Goal: Transaction & Acquisition: Download file/media

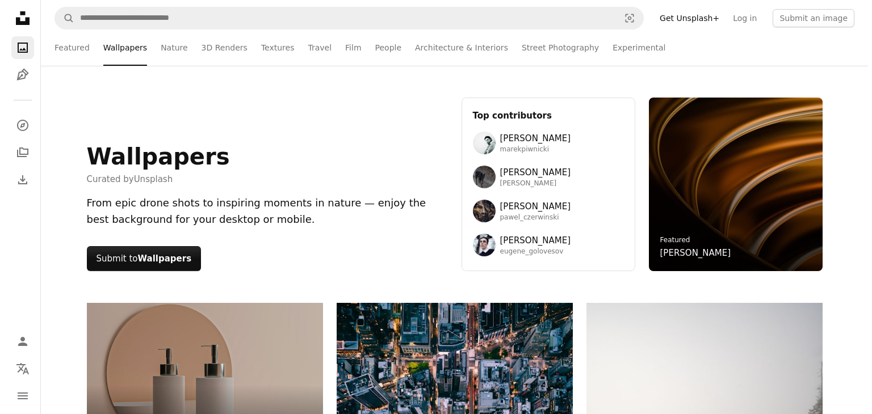
scroll to position [12314, 0]
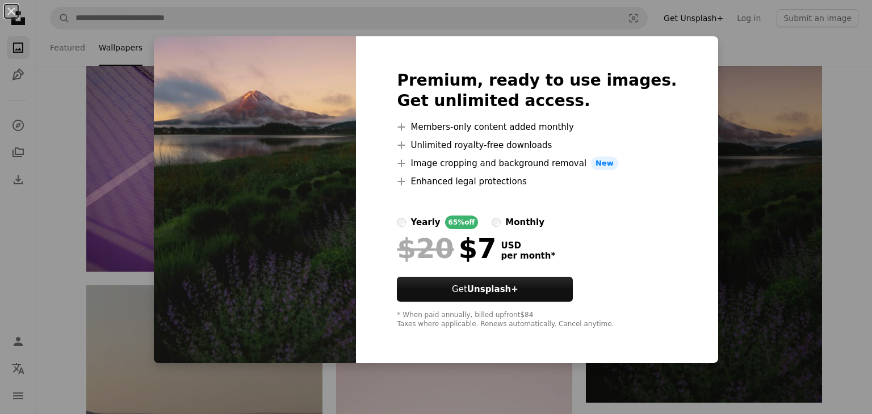
click at [718, 104] on div "An X shape Premium, ready to use images. Get unlimited access. A plus sign Memb…" at bounding box center [436, 207] width 872 height 414
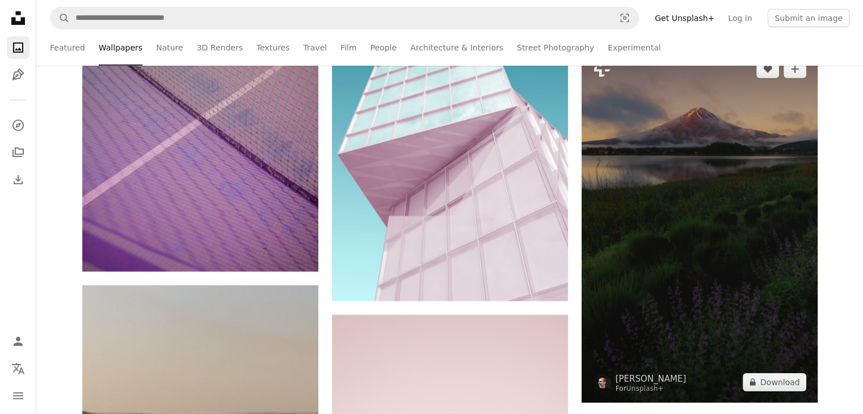
click at [764, 177] on img at bounding box center [700, 226] width 236 height 354
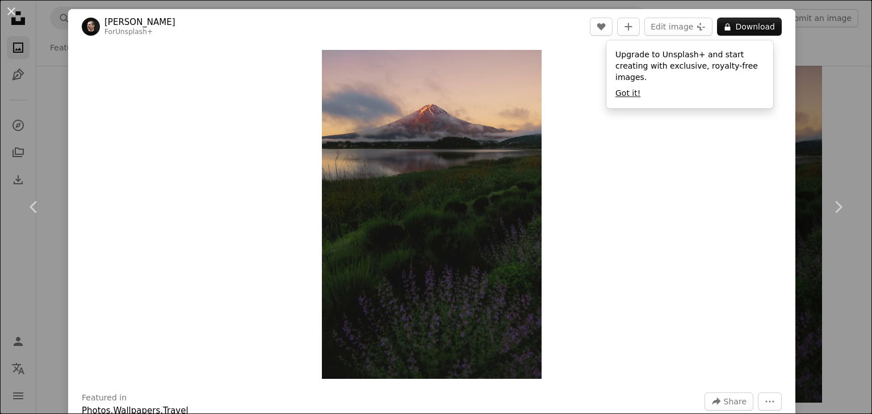
click at [630, 88] on button "Got it!" at bounding box center [627, 93] width 25 height 11
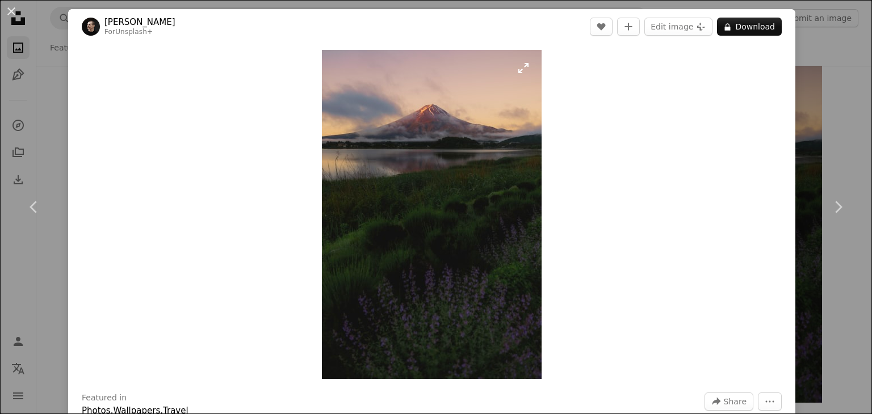
click at [491, 279] on img "Zoom in on this image" at bounding box center [432, 214] width 220 height 329
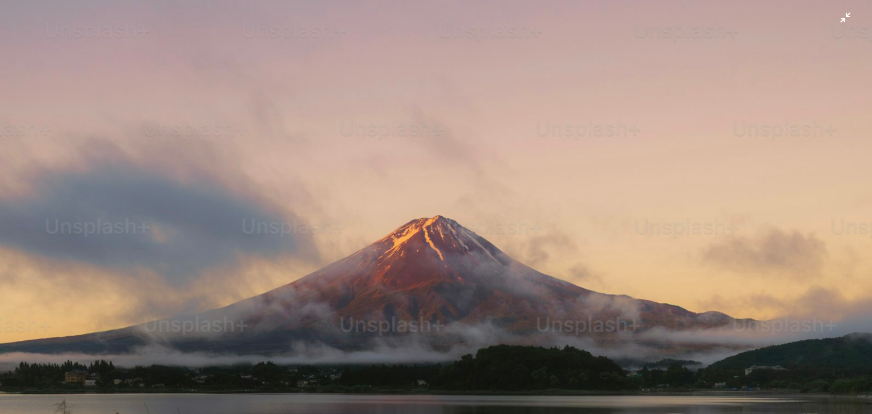
drag, startPoint x: 512, startPoint y: 207, endPoint x: 488, endPoint y: 218, distance: 26.6
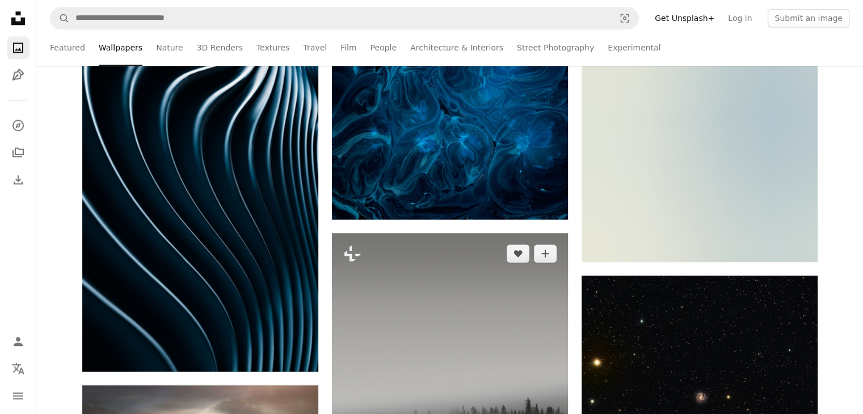
scroll to position [44491, 0]
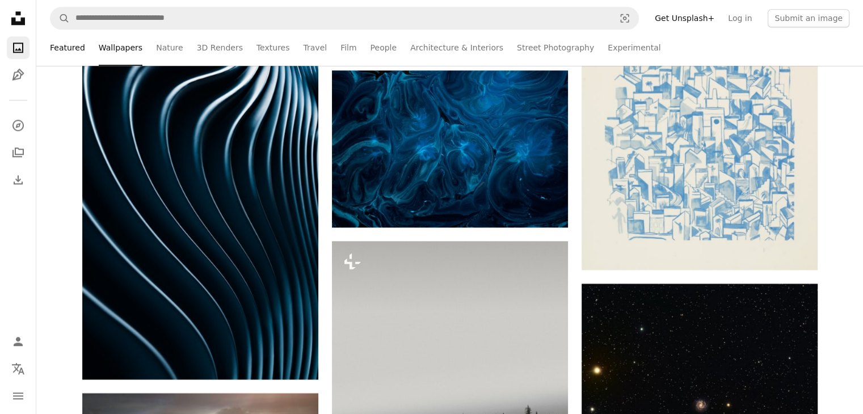
click at [61, 52] on link "Featured" at bounding box center [67, 48] width 35 height 36
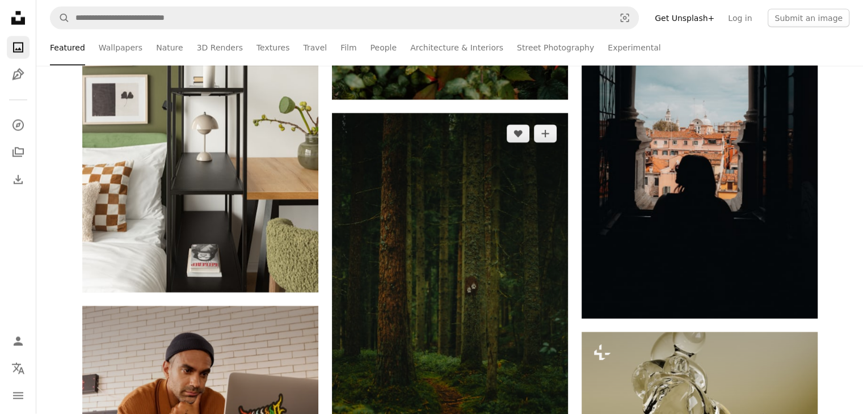
scroll to position [2213, 0]
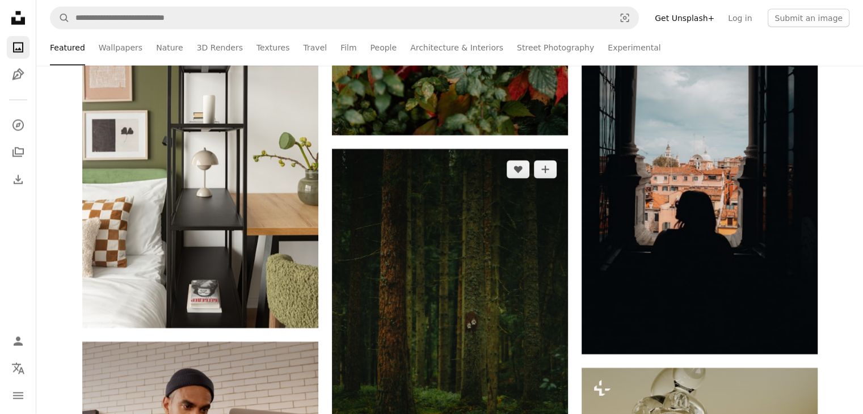
click at [502, 239] on img at bounding box center [450, 326] width 236 height 354
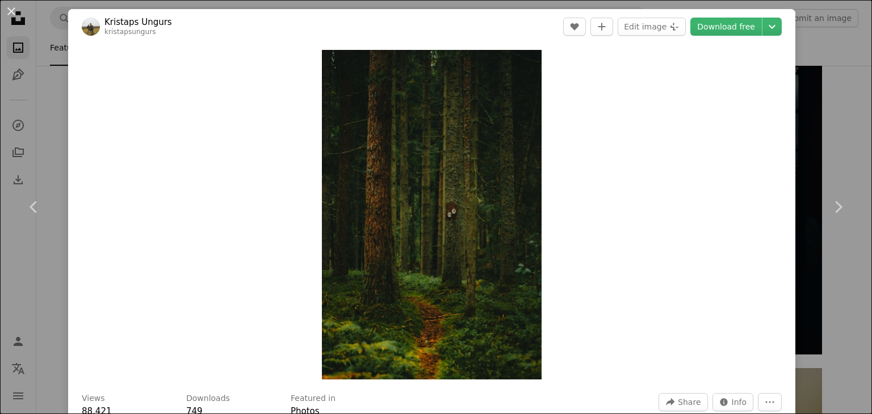
click at [824, 42] on div "An X shape Chevron left Chevron right Kristaps Ungurs kristapsungurs A heart A …" at bounding box center [436, 207] width 872 height 414
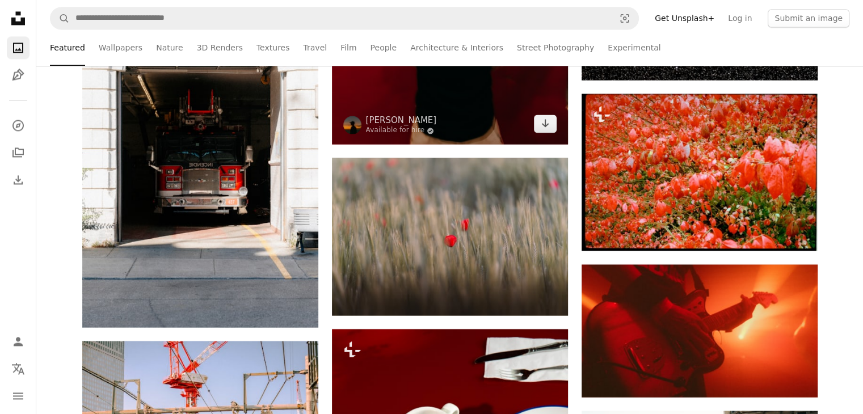
scroll to position [6129, 0]
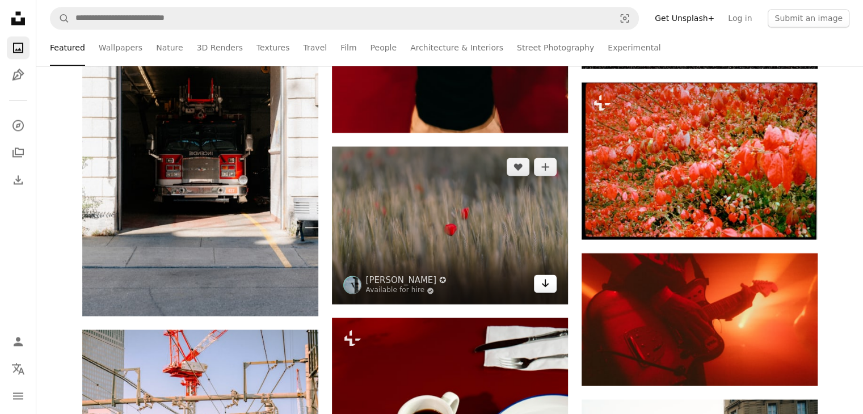
click at [545, 284] on icon "Download" at bounding box center [544, 283] width 7 height 8
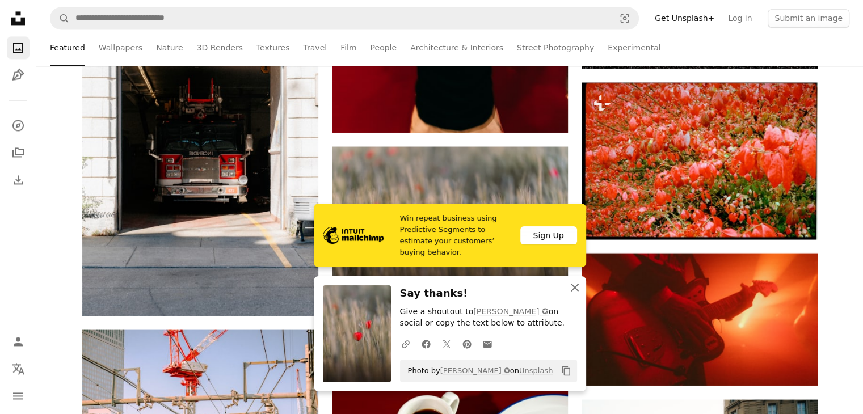
click at [576, 289] on icon "button" at bounding box center [575, 288] width 8 height 8
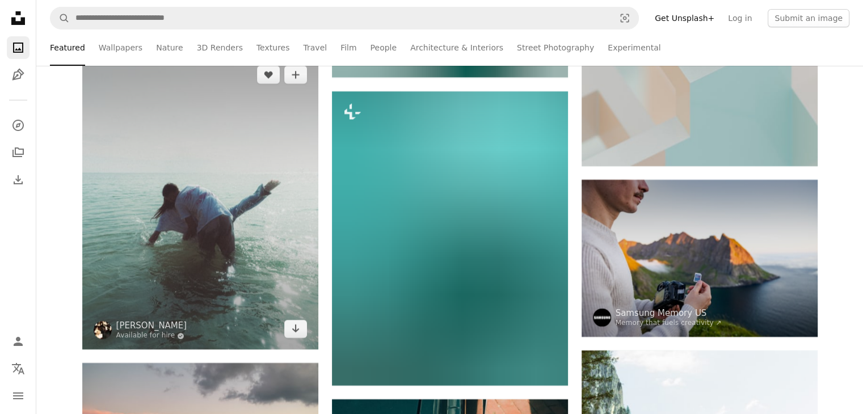
scroll to position [17138, 0]
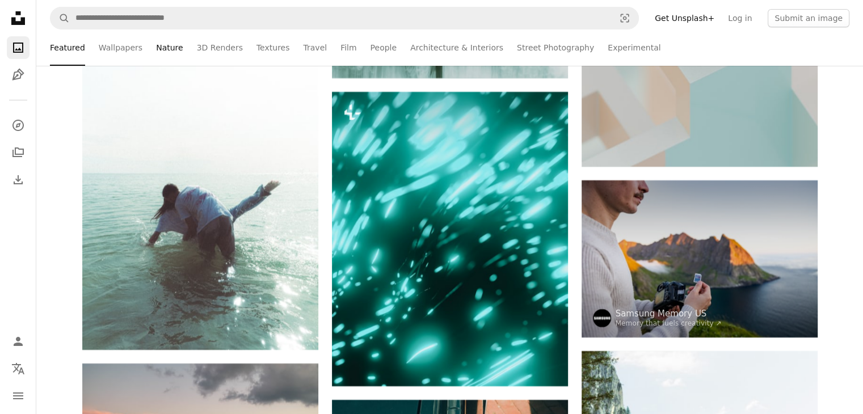
click at [159, 49] on link "Nature" at bounding box center [169, 48] width 27 height 36
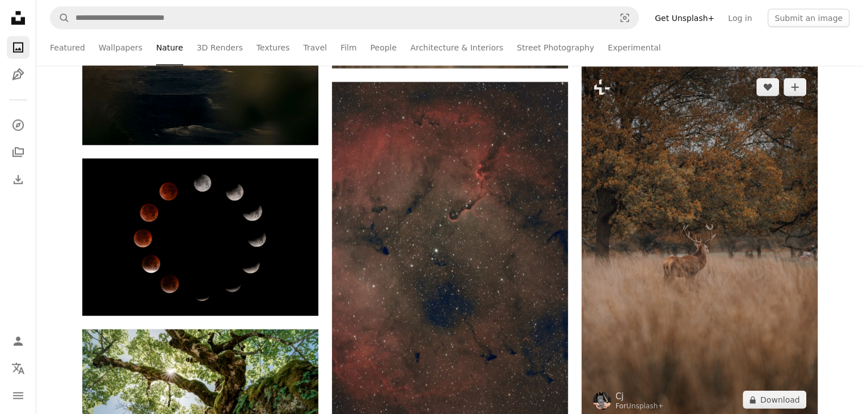
scroll to position [6923, 0]
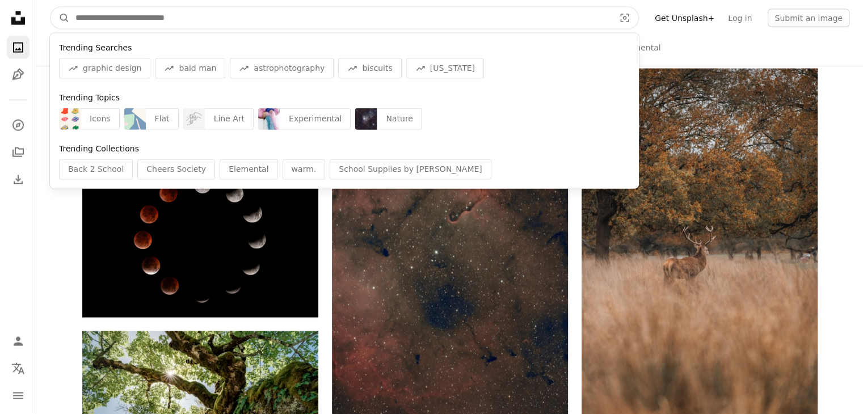
click at [499, 23] on input "Find visuals sitewide" at bounding box center [340, 18] width 541 height 22
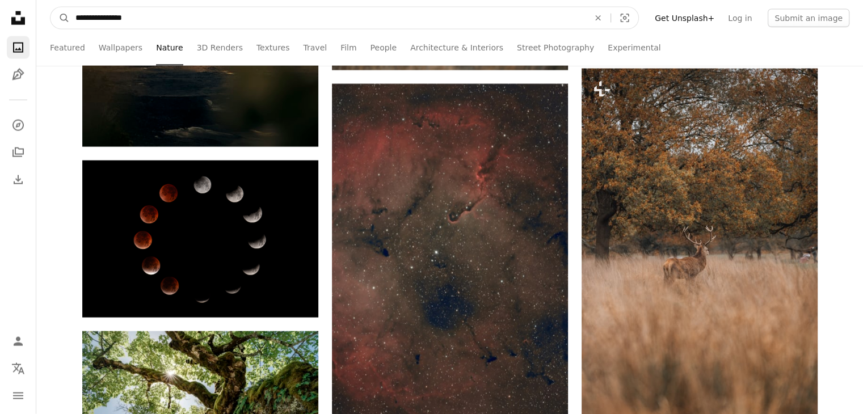
type input "**********"
click button "A magnifying glass" at bounding box center [60, 18] width 19 height 22
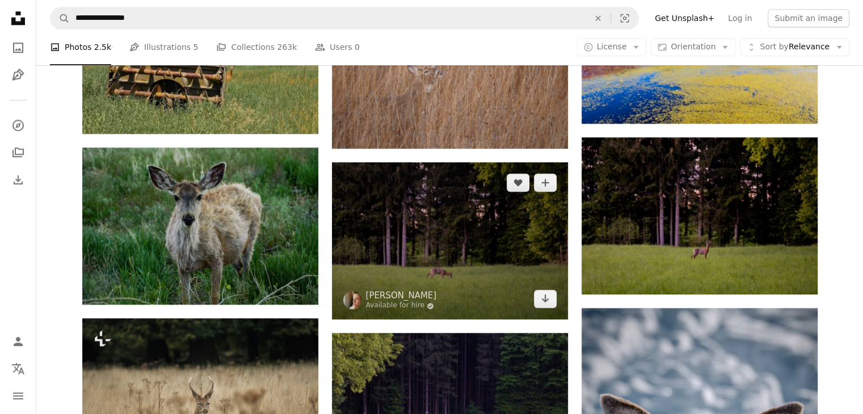
scroll to position [1192, 0]
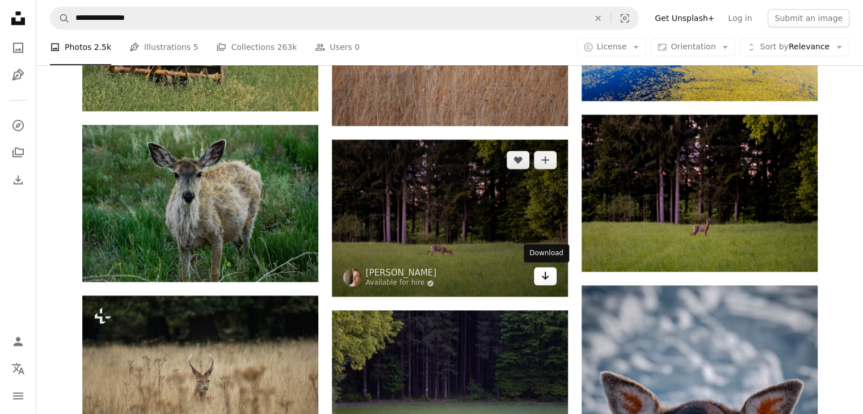
click at [548, 280] on icon "Arrow pointing down" at bounding box center [545, 276] width 9 height 14
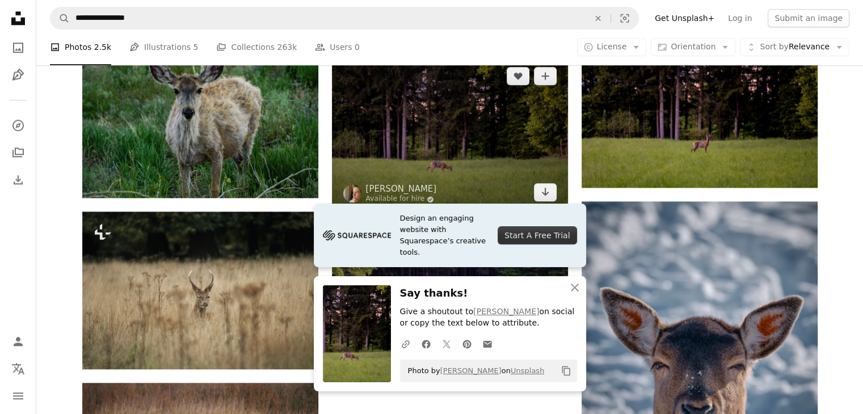
scroll to position [1362, 0]
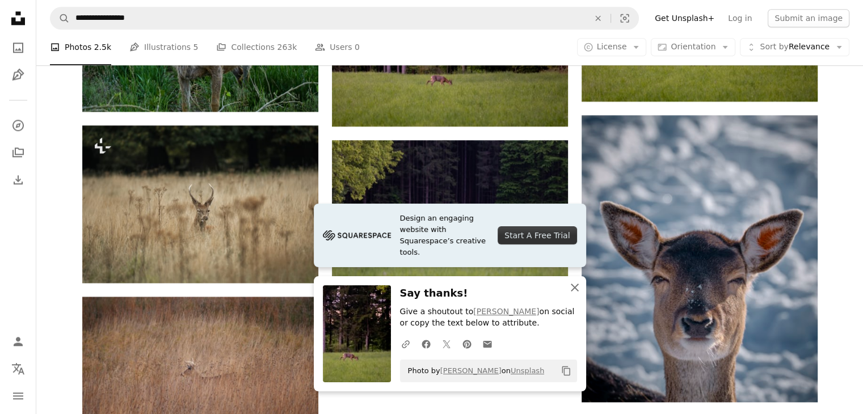
click at [579, 291] on icon "An X shape" at bounding box center [575, 288] width 14 height 14
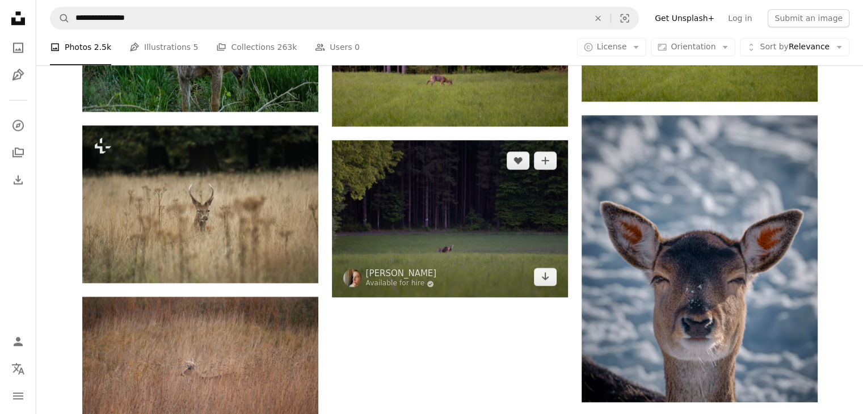
click at [459, 230] on img at bounding box center [450, 218] width 236 height 157
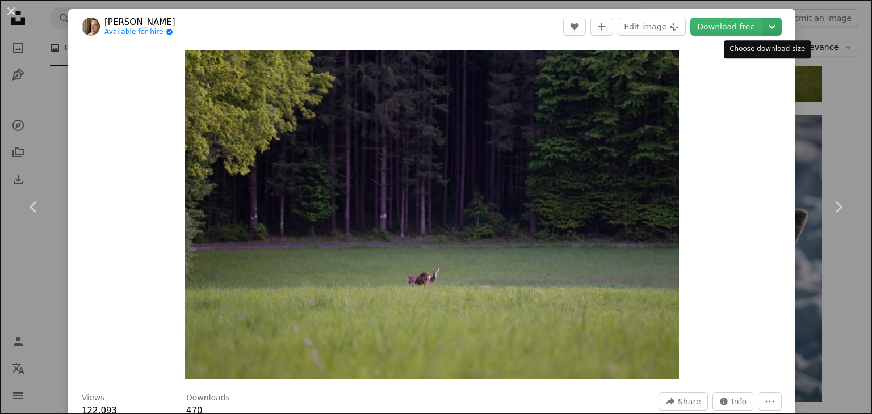
click at [766, 26] on icon "Chevron down" at bounding box center [772, 27] width 18 height 14
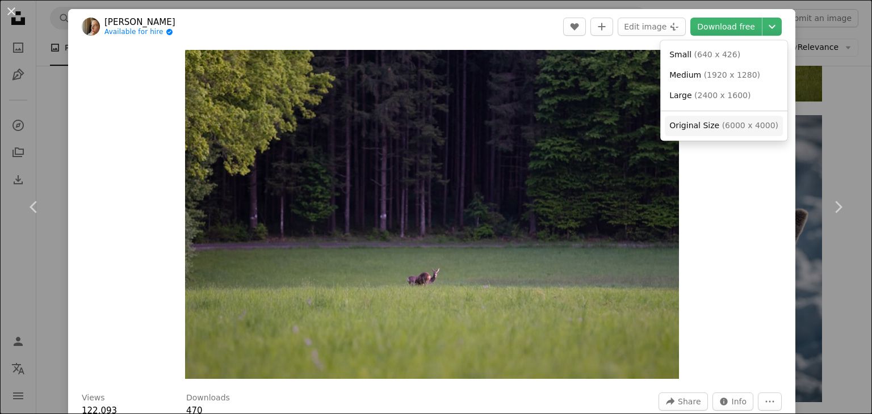
click at [733, 124] on span "( 6000 x 4000 )" at bounding box center [750, 125] width 56 height 9
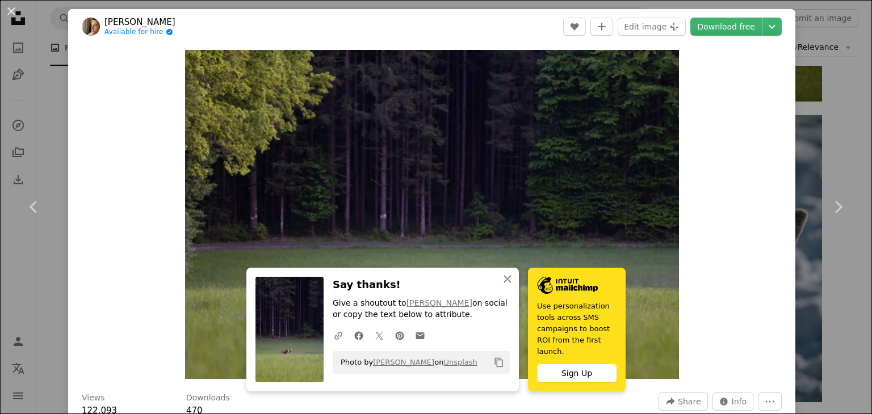
click at [811, 43] on div "An X shape Chevron left Chevron right [PERSON_NAME] Available for hire A checkm…" at bounding box center [436, 207] width 872 height 414
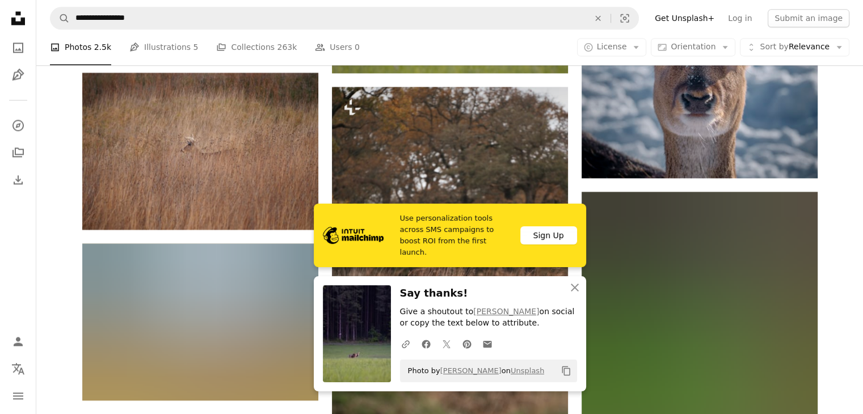
scroll to position [1589, 0]
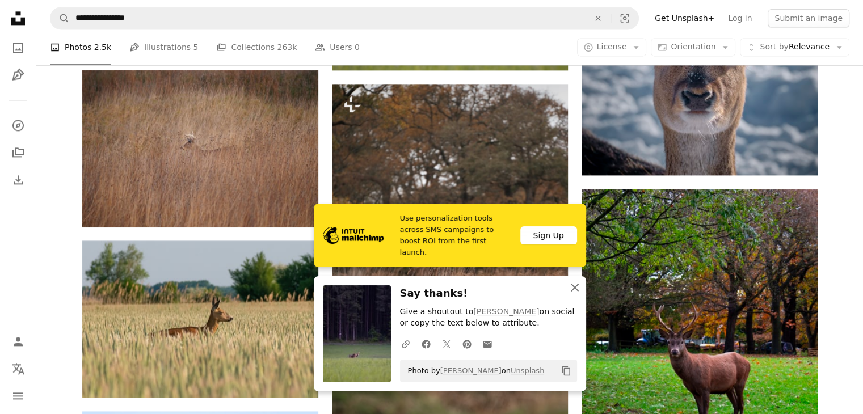
click at [573, 287] on icon "button" at bounding box center [575, 288] width 8 height 8
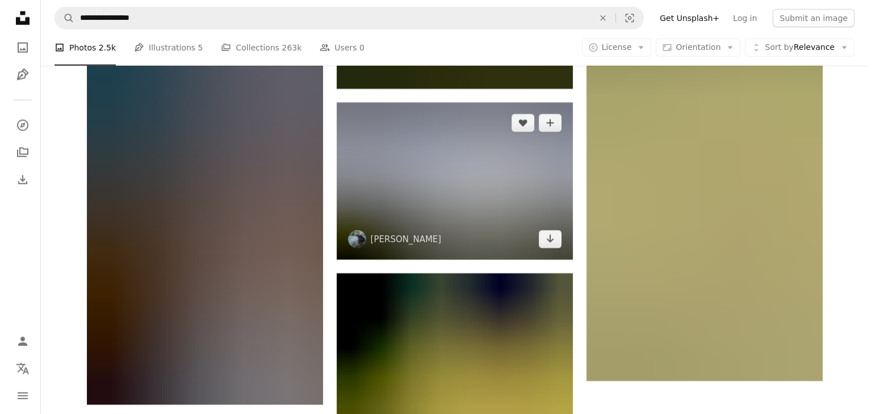
scroll to position [3178, 0]
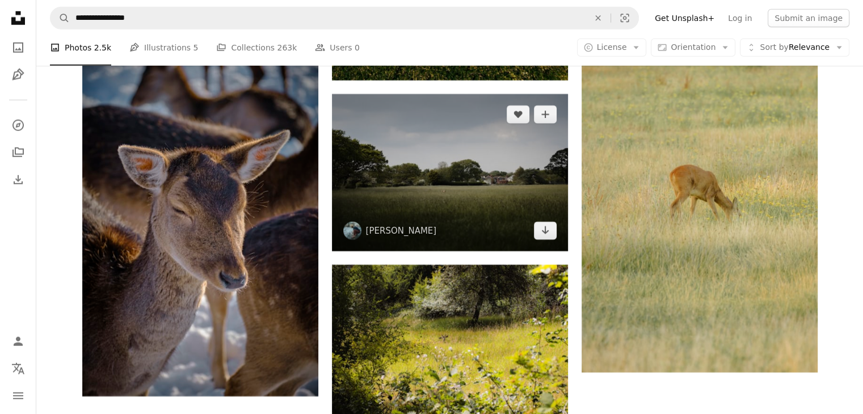
click at [529, 181] on img at bounding box center [450, 172] width 236 height 157
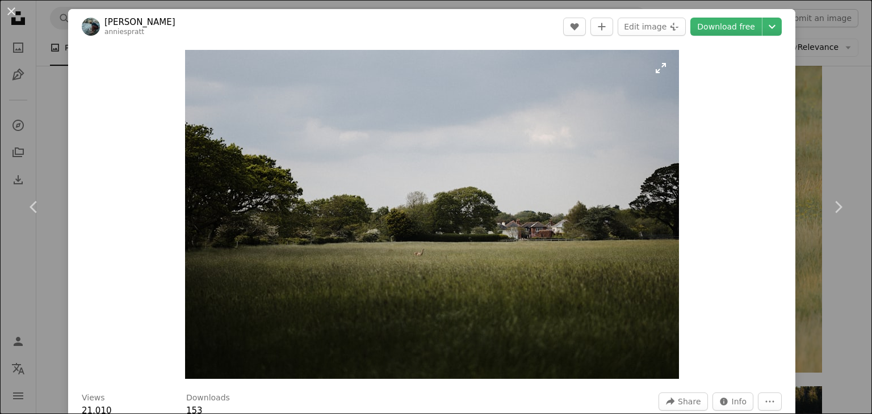
click at [423, 250] on img "Zoom in on this image" at bounding box center [432, 214] width 494 height 329
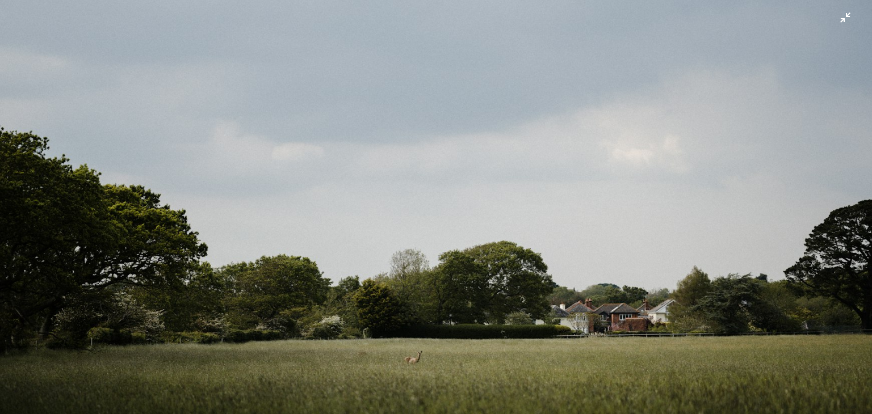
click at [768, 88] on img "Zoom out on this image" at bounding box center [435, 290] width 873 height 582
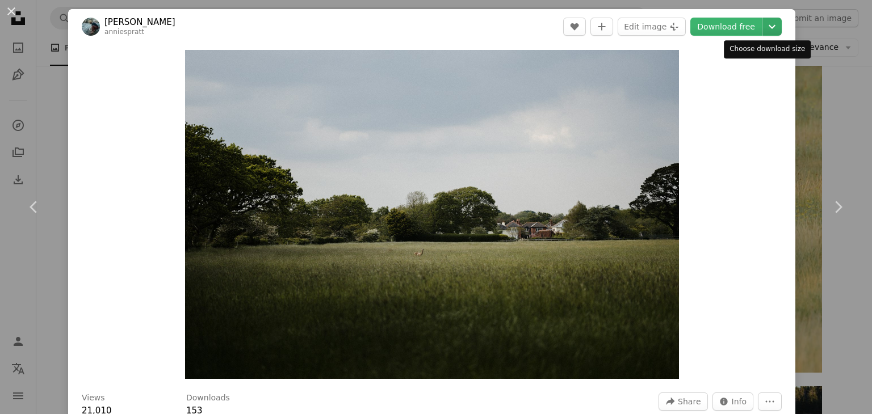
click at [763, 20] on icon "Chevron down" at bounding box center [772, 27] width 18 height 14
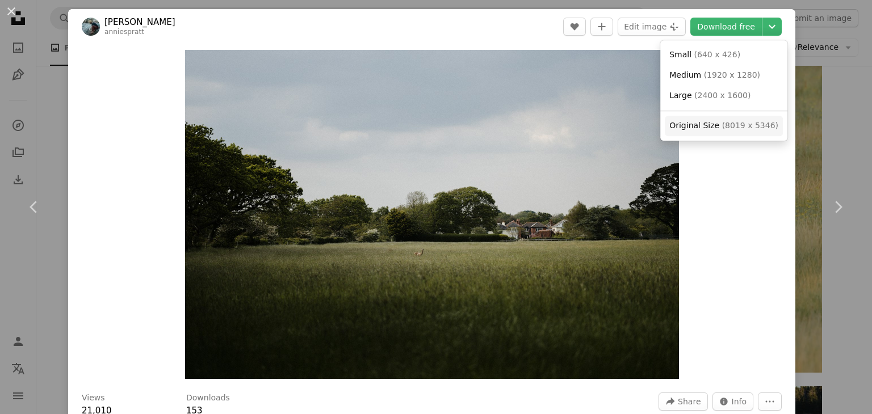
click at [732, 128] on span "( 8019 x 5346 )" at bounding box center [750, 125] width 56 height 9
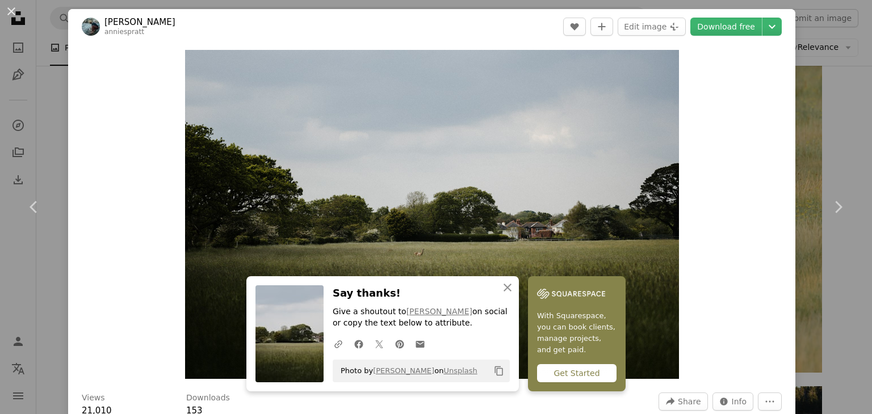
click at [821, 37] on div "An X shape Chevron left Chevron right [PERSON_NAME] anniespratt A heart A plus …" at bounding box center [436, 207] width 872 height 414
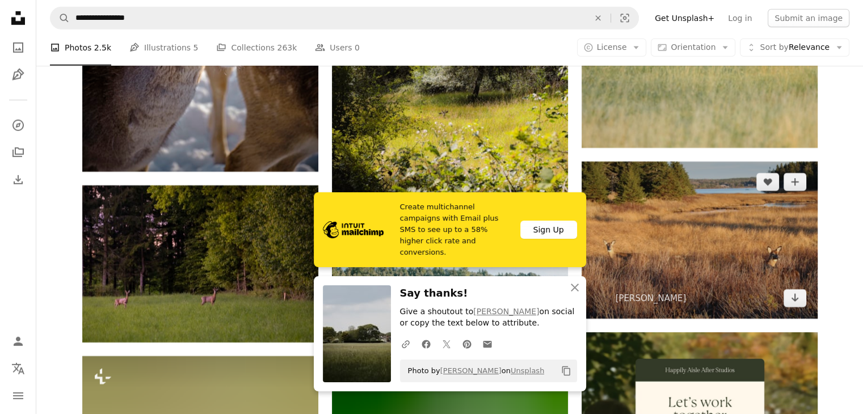
scroll to position [3462, 0]
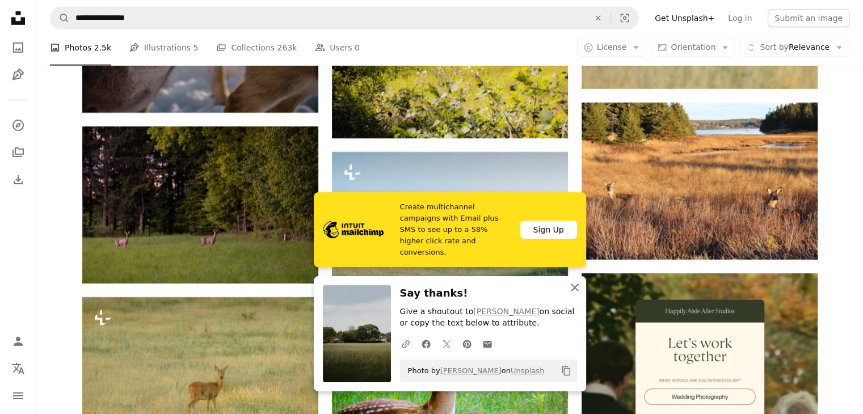
click at [575, 291] on icon "An X shape" at bounding box center [575, 288] width 14 height 14
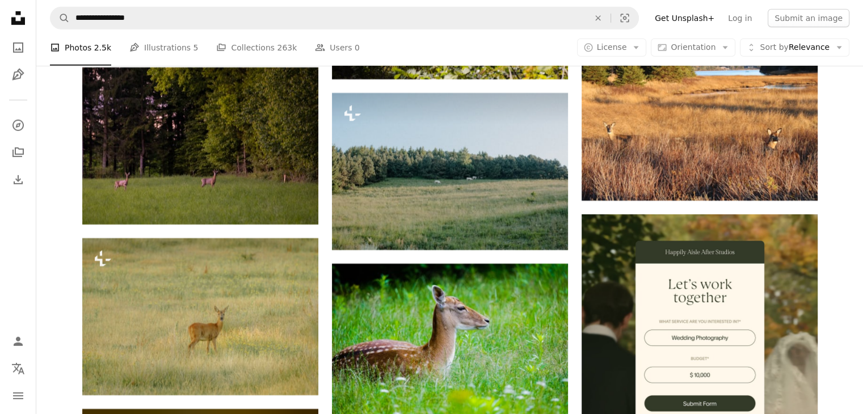
scroll to position [3745, 0]
